Goal: Find specific page/section: Find specific page/section

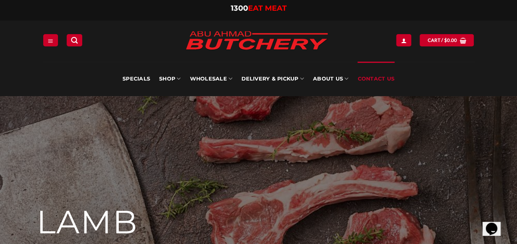
click at [372, 79] on link "Contact Us" at bounding box center [375, 79] width 37 height 35
